Goal: Information Seeking & Learning: Find specific fact

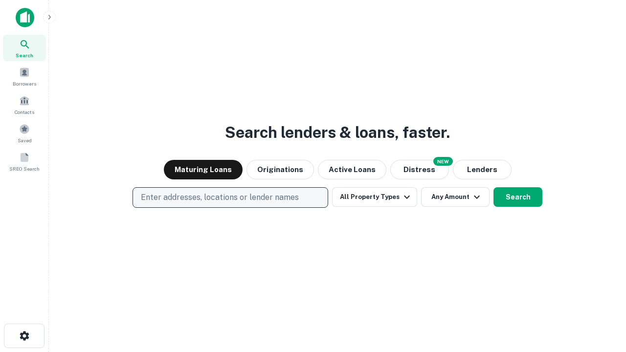
click at [230, 198] on p "Enter addresses, locations or lender names" at bounding box center [220, 198] width 158 height 12
type input "**********"
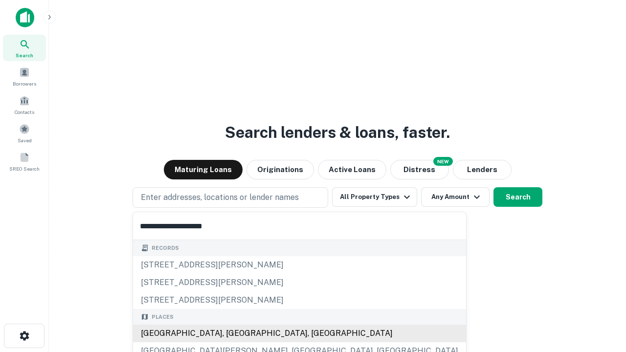
click at [234, 334] on div "[GEOGRAPHIC_DATA], [GEOGRAPHIC_DATA], [GEOGRAPHIC_DATA]" at bounding box center [299, 334] width 333 height 18
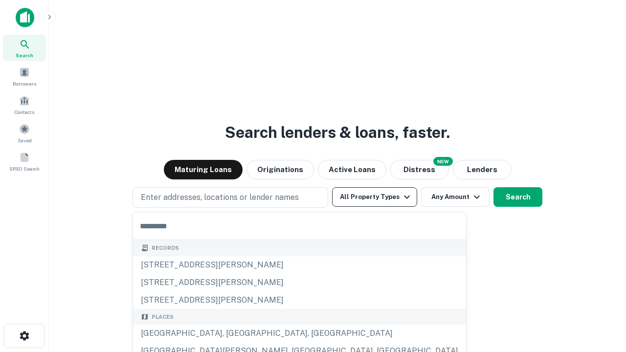
click at [375, 197] on button "All Property Types" at bounding box center [374, 197] width 85 height 20
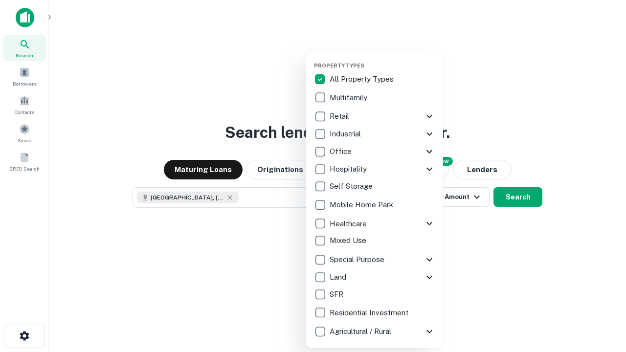
click at [383, 59] on button "button" at bounding box center [382, 59] width 137 height 0
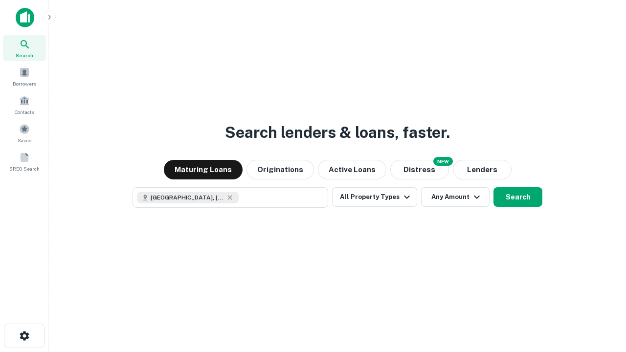
scroll to position [16, 0]
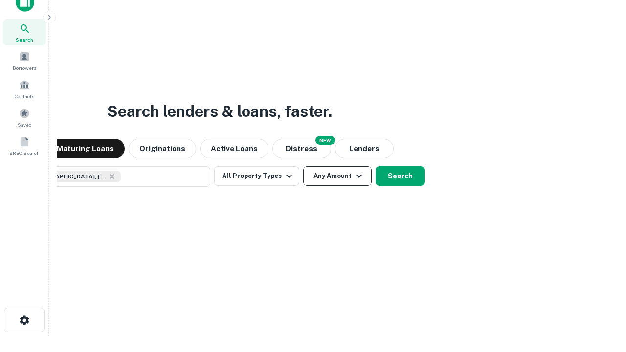
click at [303, 166] on button "Any Amount" at bounding box center [337, 176] width 68 height 20
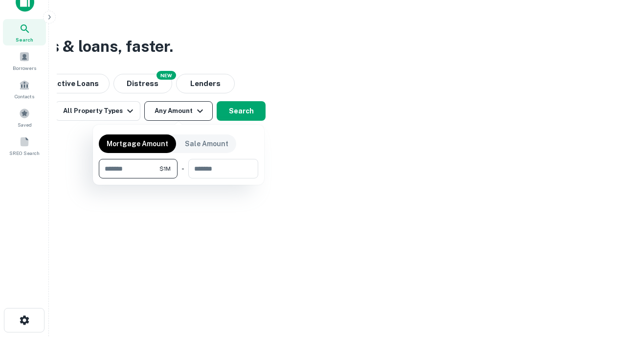
type input "*******"
click at [179, 179] on button "button" at bounding box center [178, 179] width 159 height 0
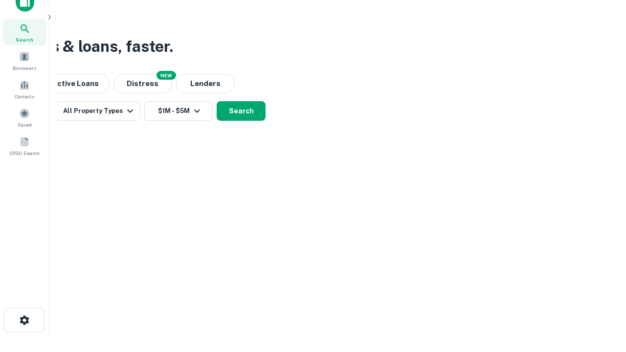
scroll to position [5, 181]
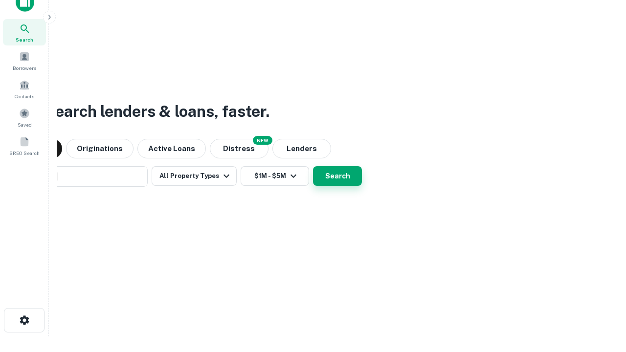
click at [313, 166] on button "Search" at bounding box center [337, 176] width 49 height 20
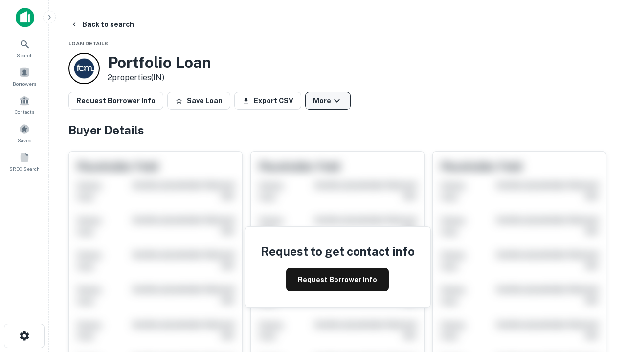
click at [328, 101] on button "More" at bounding box center [327, 101] width 45 height 18
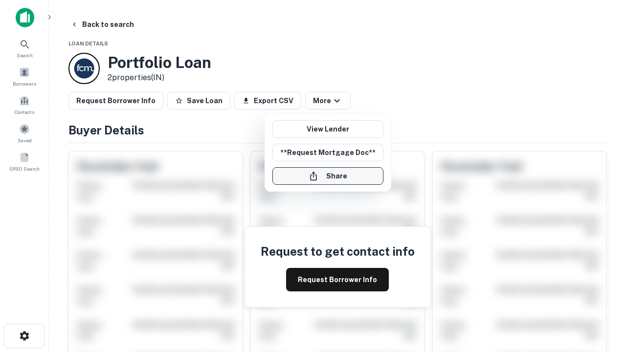
click at [328, 176] on button "Share" at bounding box center [328, 176] width 111 height 18
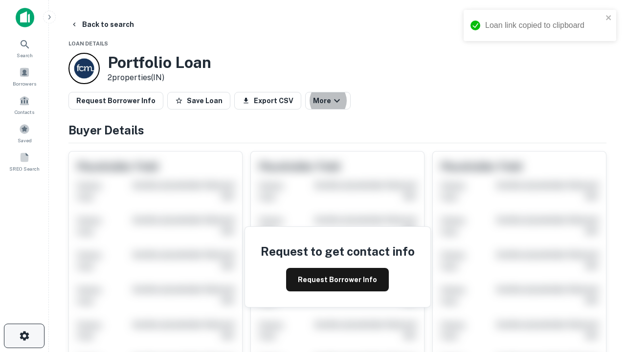
click at [24, 336] on icon "button" at bounding box center [25, 336] width 12 height 12
